Goal: Task Accomplishment & Management: Use online tool/utility

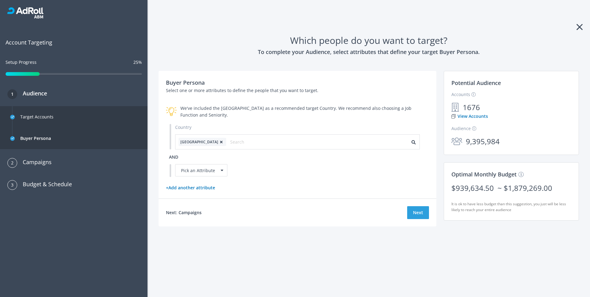
click at [579, 26] on icon at bounding box center [579, 27] width 6 height 10
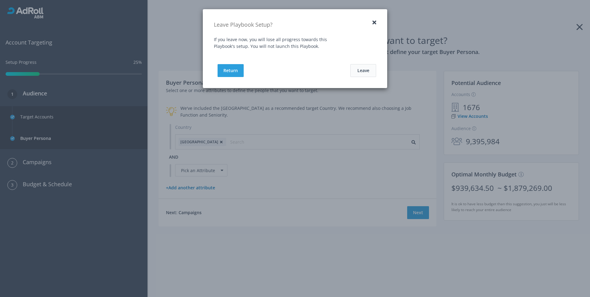
click at [366, 72] on button "Leave" at bounding box center [363, 70] width 26 height 13
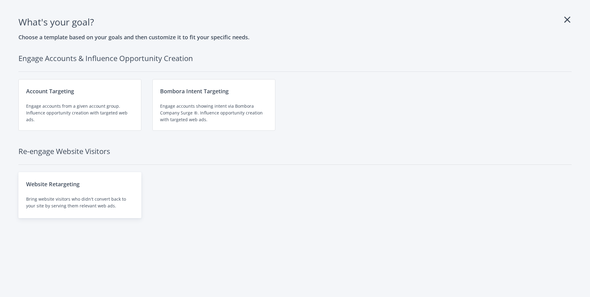
click at [53, 189] on div "Website Retargeting Bring website visitors who didn't convert back to your site…" at bounding box center [79, 195] width 123 height 46
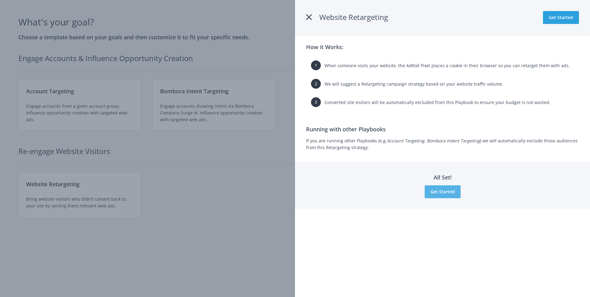
click at [439, 190] on button "Get Started" at bounding box center [442, 191] width 36 height 13
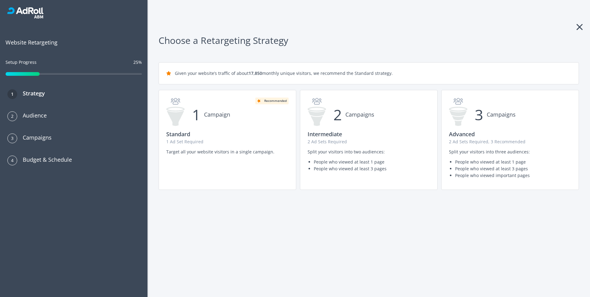
click at [580, 26] on icon at bounding box center [579, 27] width 6 height 10
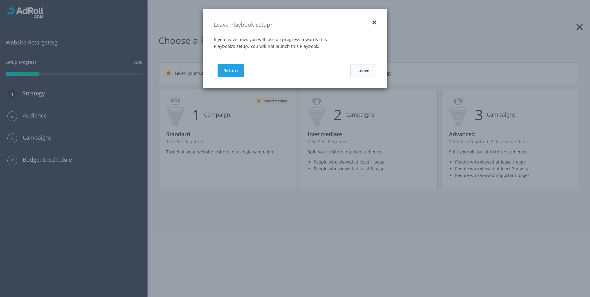
click at [370, 68] on button "Leave" at bounding box center [363, 70] width 26 height 13
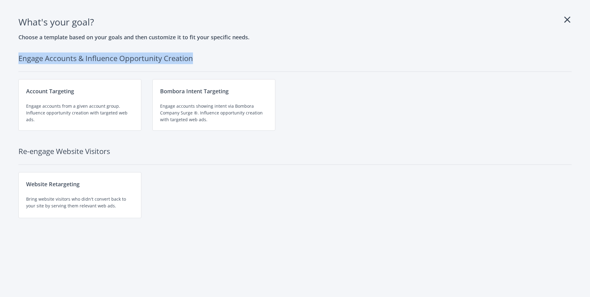
drag, startPoint x: 19, startPoint y: 59, endPoint x: 198, endPoint y: 58, distance: 179.1
click at [198, 58] on h2 "Engage Accounts & Influence Opportunity Creation" at bounding box center [294, 62] width 553 height 19
click at [22, 59] on h2 "Engage Accounts & Influence Opportunity Creation" at bounding box center [294, 62] width 553 height 19
drag, startPoint x: 19, startPoint y: 59, endPoint x: 195, endPoint y: 56, distance: 176.3
click at [195, 56] on h2 "Engage Accounts & Influence Opportunity Creation" at bounding box center [294, 62] width 553 height 19
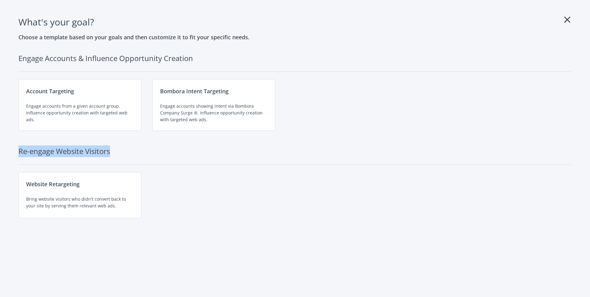
drag, startPoint x: 19, startPoint y: 151, endPoint x: 112, endPoint y: 151, distance: 92.7
click at [112, 151] on h2 "Re-engage Website Visitors" at bounding box center [294, 155] width 553 height 19
click at [99, 151] on h2 "Re-engage Website Visitors" at bounding box center [294, 155] width 553 height 19
click at [568, 21] on icon at bounding box center [567, 20] width 6 height 10
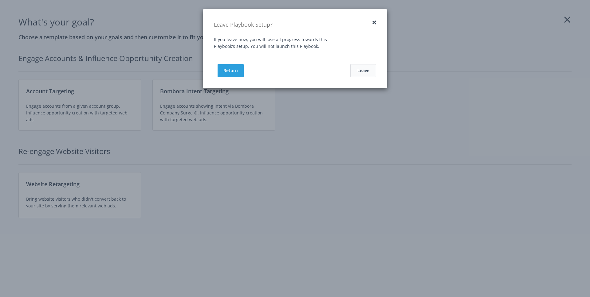
click at [373, 68] on button "Leave" at bounding box center [363, 70] width 26 height 13
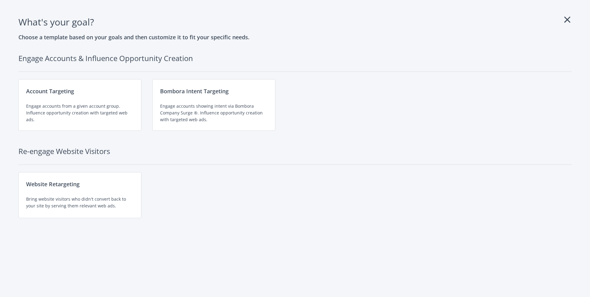
click at [568, 18] on icon at bounding box center [567, 20] width 6 height 10
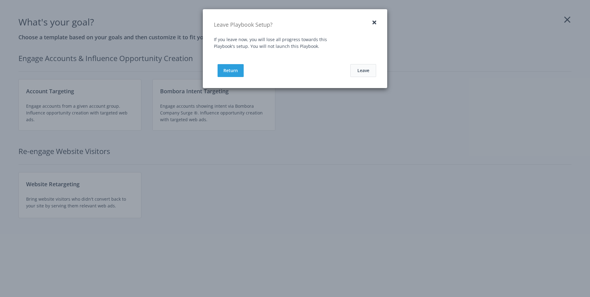
click at [365, 69] on button "Leave" at bounding box center [363, 70] width 26 height 13
